Goal: Task Accomplishment & Management: Complete application form

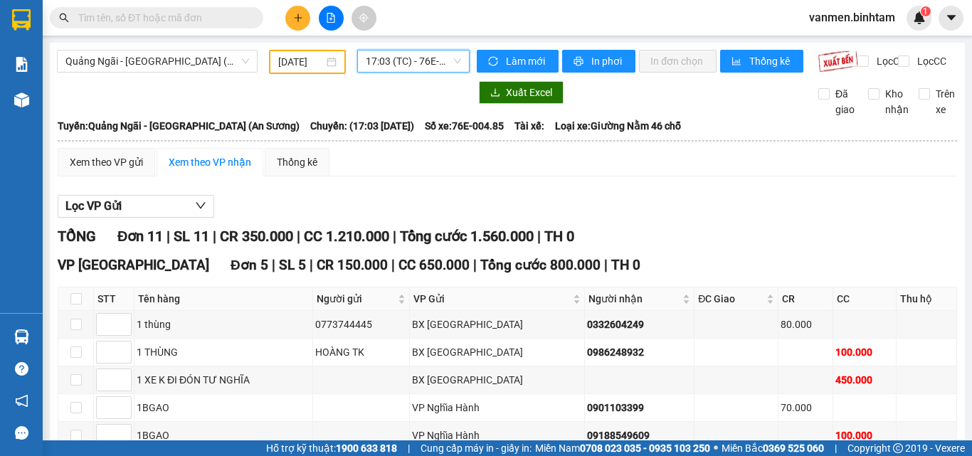
scroll to position [225, 0]
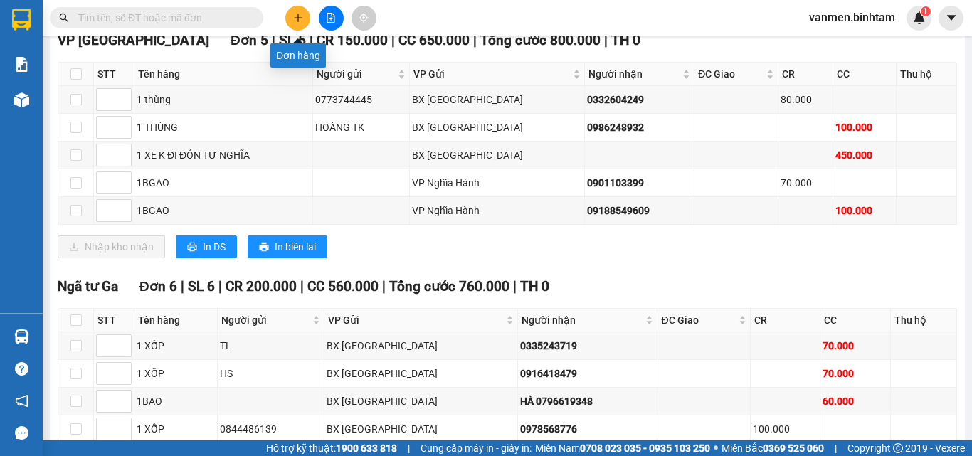
click at [298, 21] on icon "plus" at bounding box center [297, 18] width 1 height 8
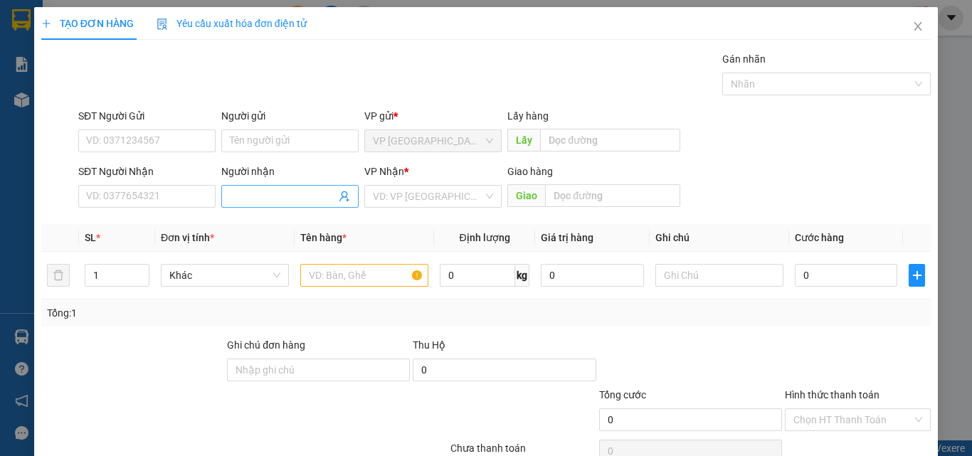
click at [243, 197] on input "Người nhận" at bounding box center [283, 197] width 106 height 16
type input "a thế"
click at [425, 194] on input "search" at bounding box center [428, 196] width 110 height 21
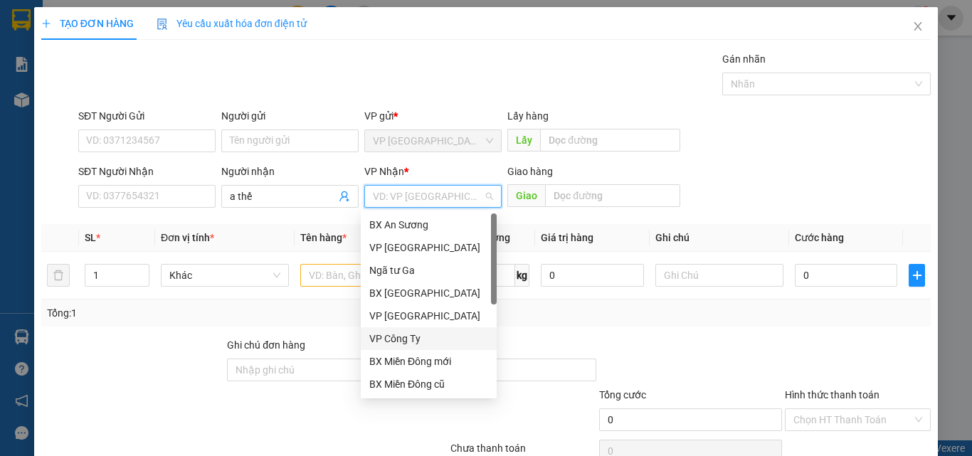
click at [386, 337] on div "VP Công Ty" at bounding box center [428, 339] width 119 height 16
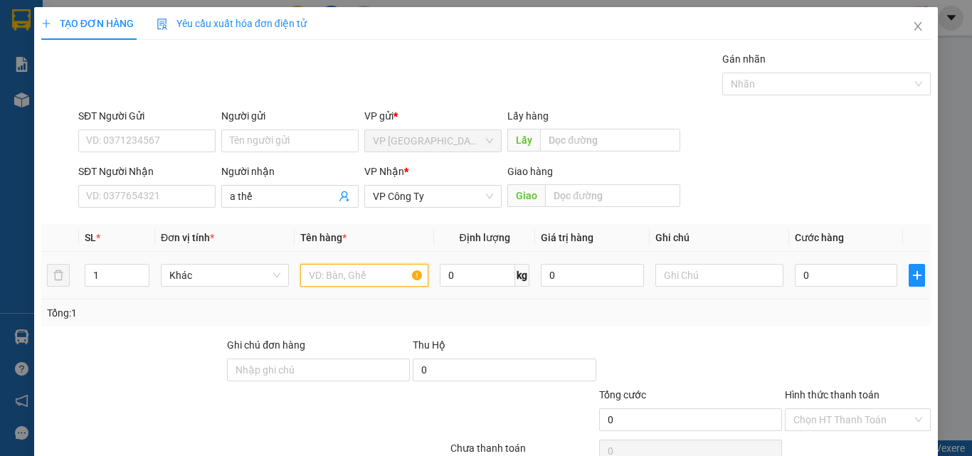
click at [361, 283] on input "text" at bounding box center [364, 275] width 128 height 23
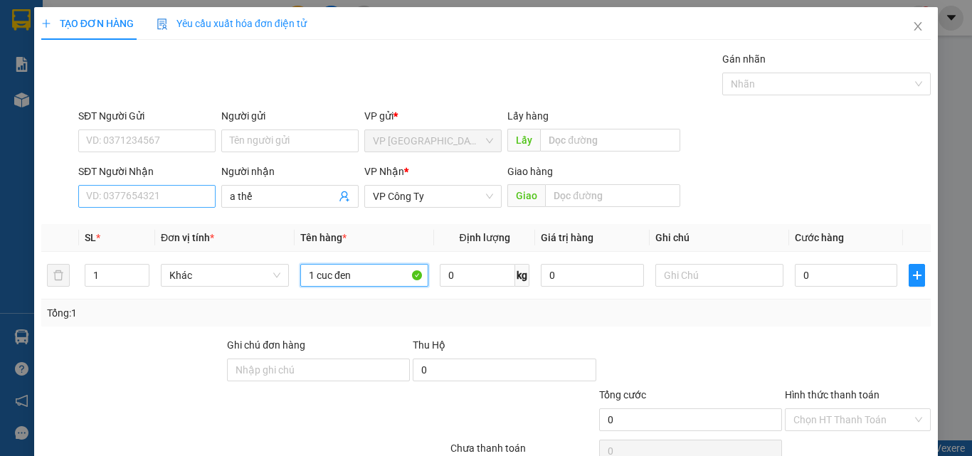
type input "1 cuc đen"
click at [158, 194] on input "SĐT Người Nhận" at bounding box center [146, 196] width 137 height 23
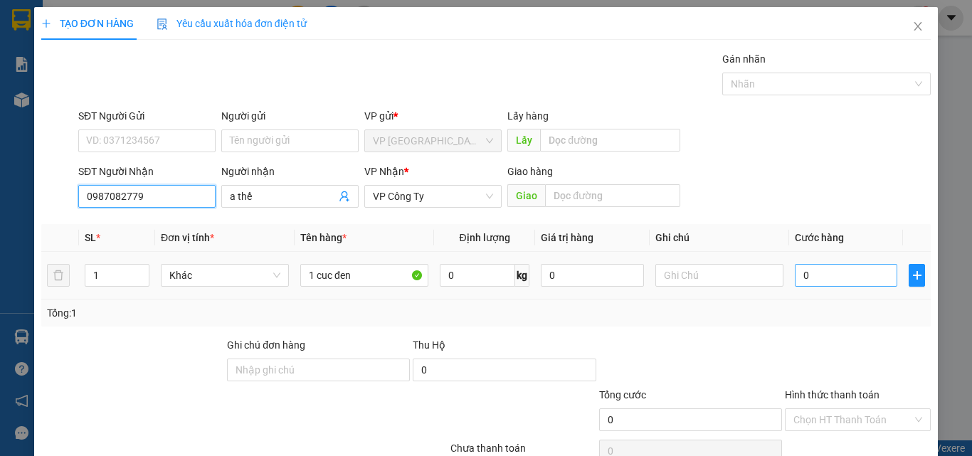
type input "0987082779"
click at [817, 279] on input "0" at bounding box center [846, 275] width 102 height 23
type input "8"
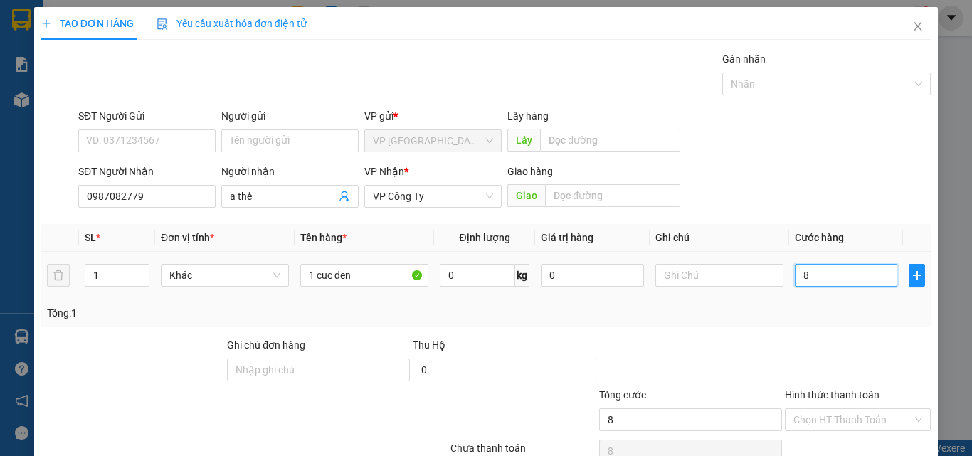
type input "80"
type input "800"
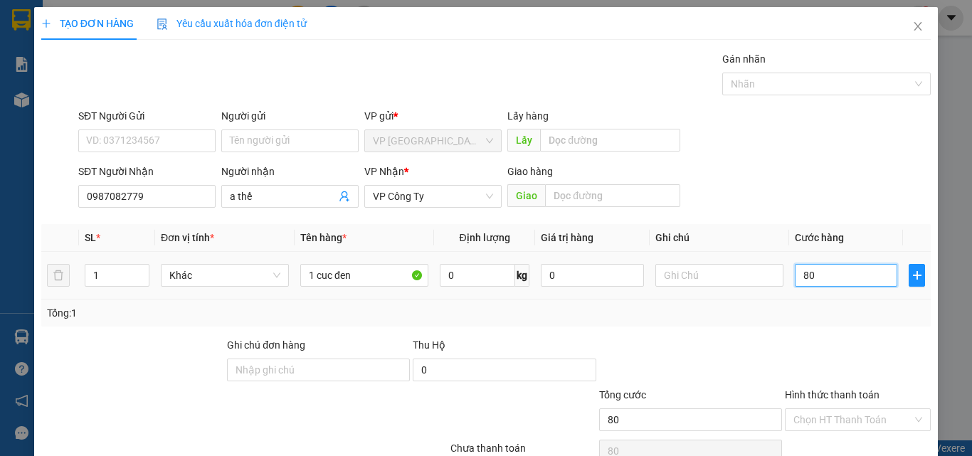
type input "800"
type input "8.000"
type input "80.000"
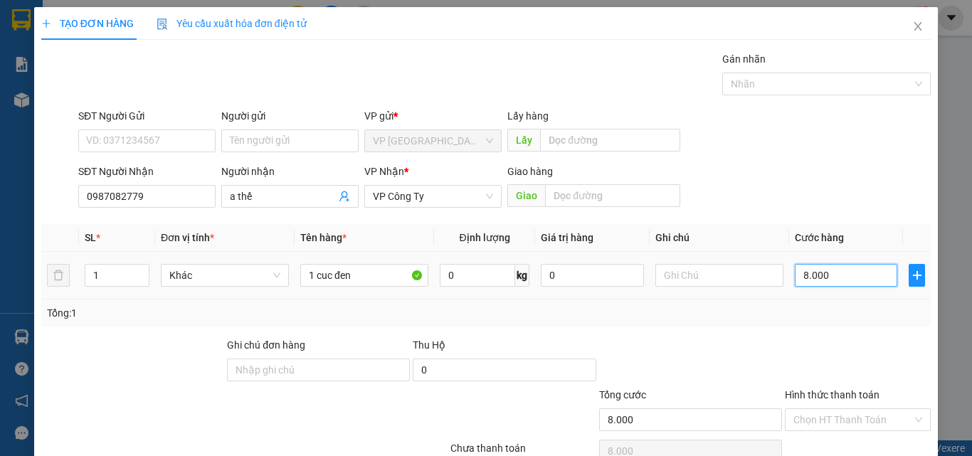
type input "80.000"
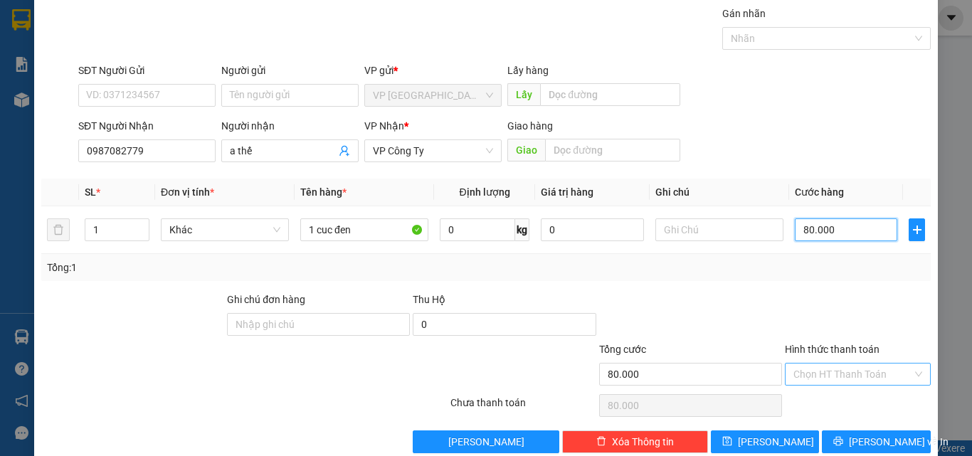
scroll to position [70, 0]
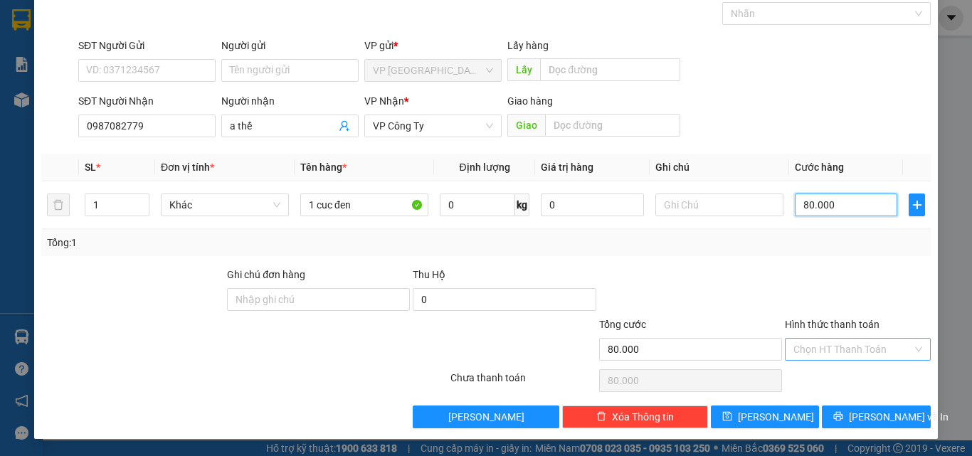
type input "80.000"
click at [826, 342] on input "Hình thức thanh toán" at bounding box center [852, 349] width 119 height 21
click at [736, 289] on div at bounding box center [691, 292] width 186 height 50
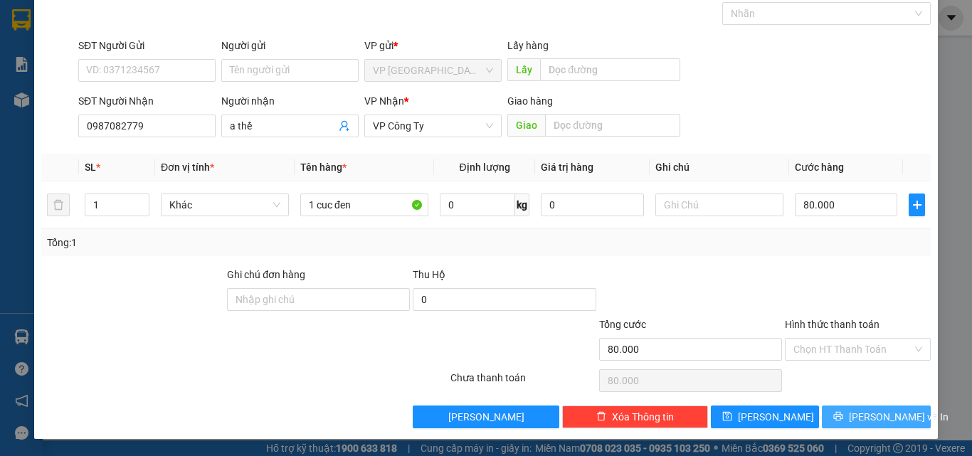
click at [878, 425] on button "[PERSON_NAME] và In" at bounding box center [876, 417] width 109 height 23
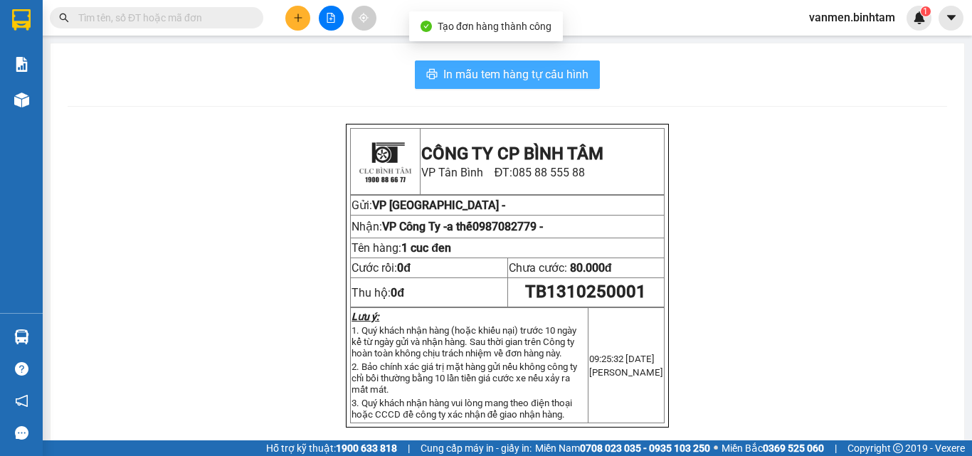
click at [492, 71] on span "In mẫu tem hàng tự cấu hình" at bounding box center [515, 74] width 145 height 18
